Goal: Find contact information: Find contact information

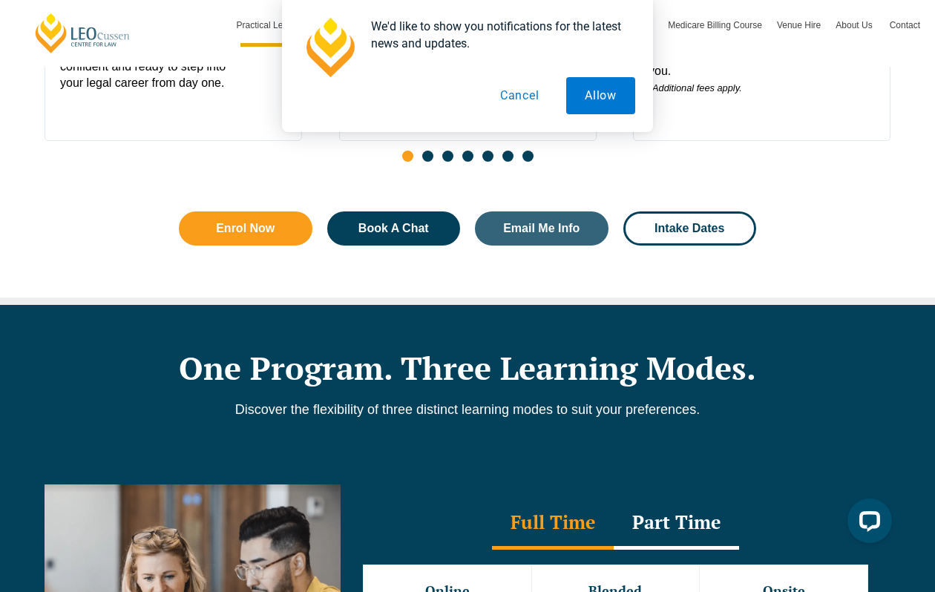
click at [530, 95] on button "Cancel" at bounding box center [520, 95] width 76 height 37
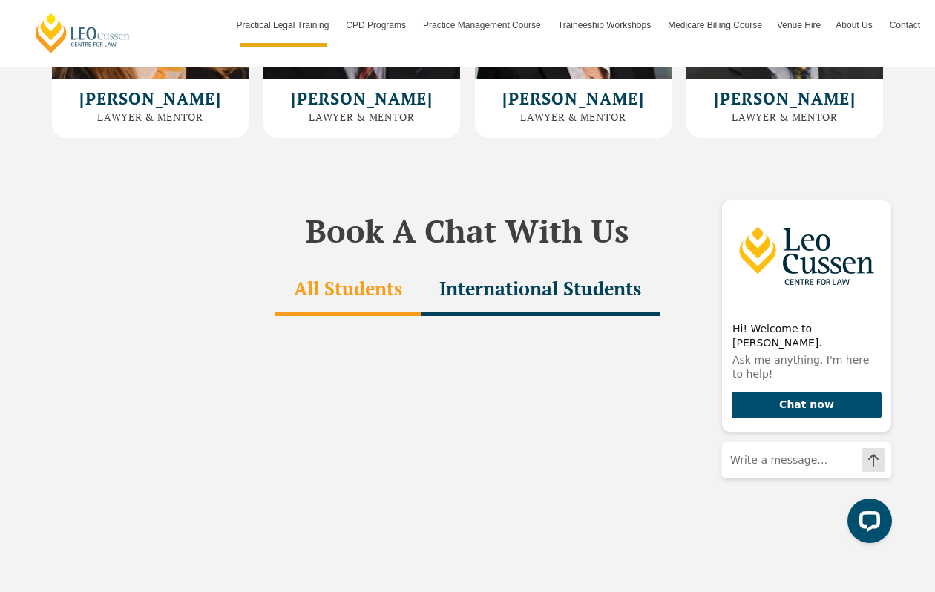
scroll to position [4368, 0]
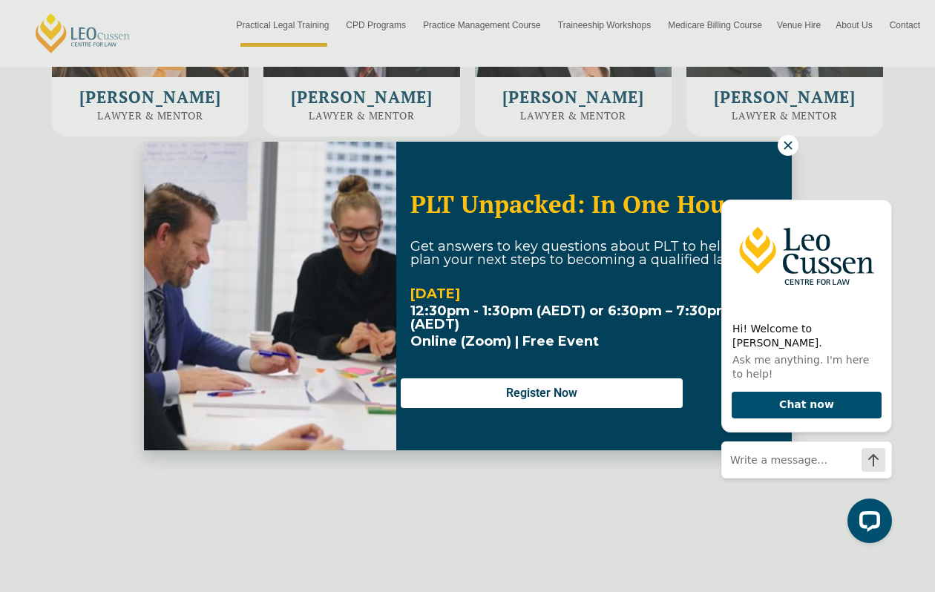
click at [770, 150] on div "PLT Unpacked: In One Hour Get answers to key questions about PLT to help you pl…" at bounding box center [468, 296] width 648 height 309
click at [791, 142] on icon at bounding box center [788, 145] width 8 height 8
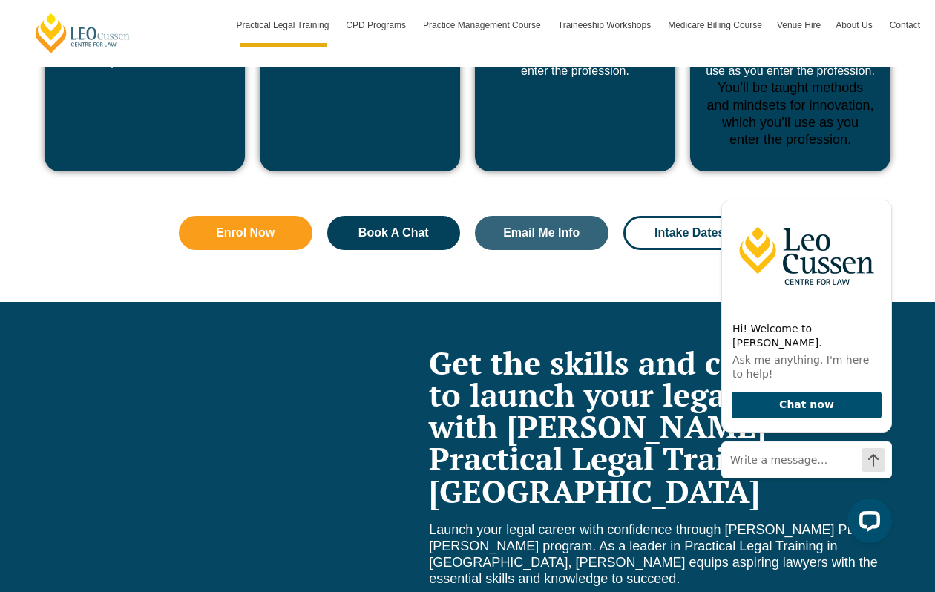
scroll to position [6102, 0]
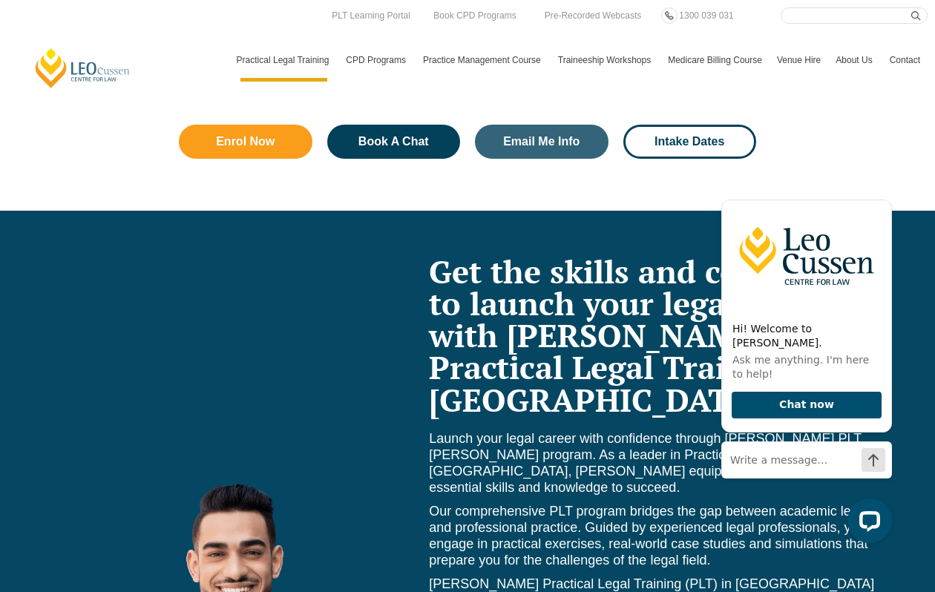
click at [899, 59] on link "Contact" at bounding box center [904, 60] width 45 height 43
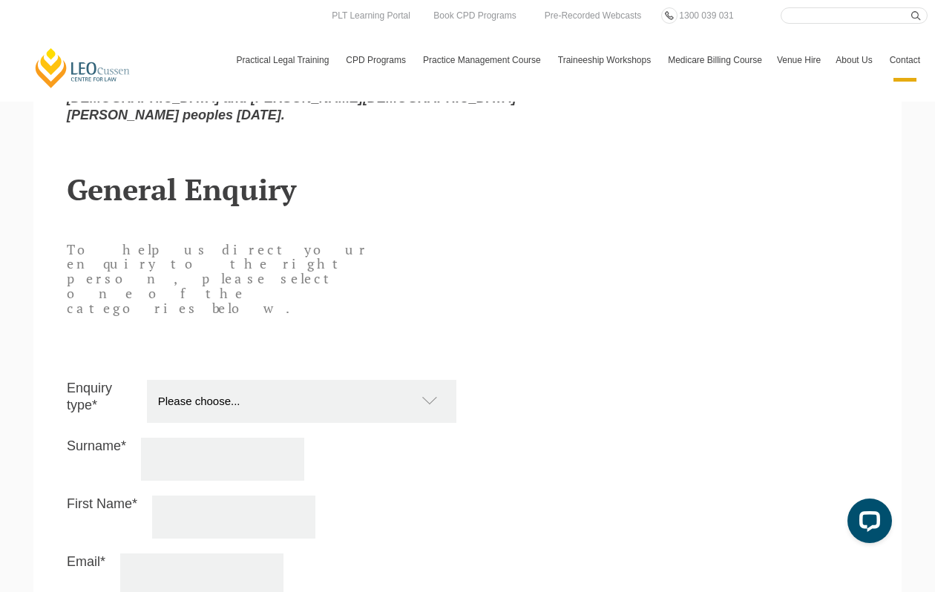
scroll to position [1108, 0]
